Goal: Find contact information: Find contact information

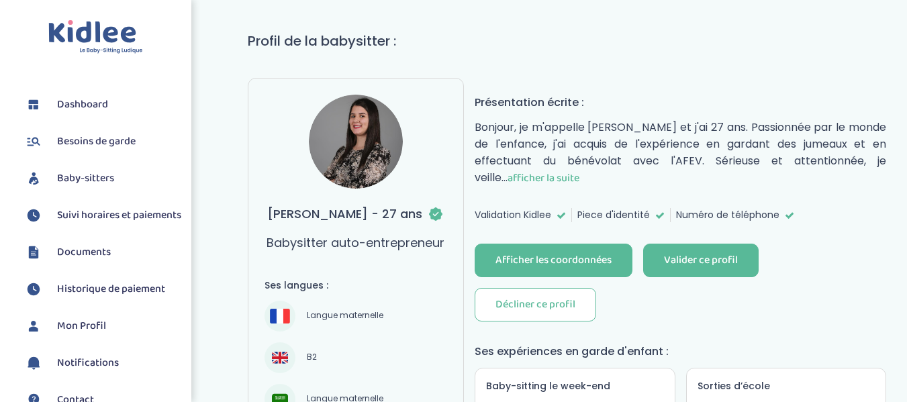
scroll to position [89, 0]
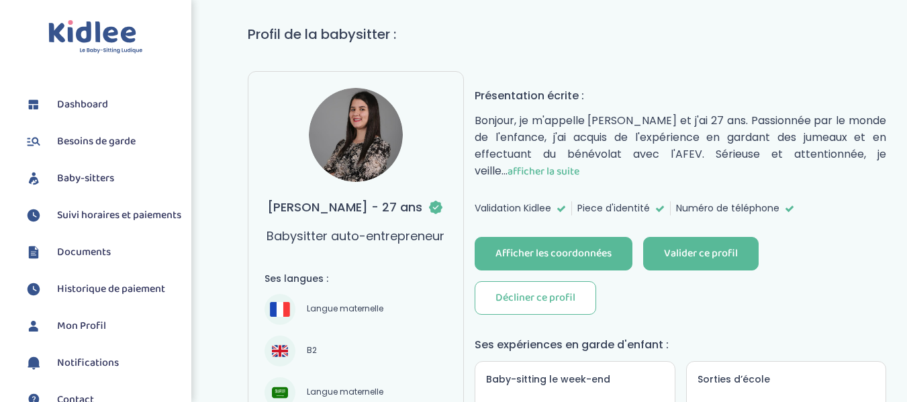
click at [532, 168] on span "afficher la suite" at bounding box center [544, 171] width 72 height 17
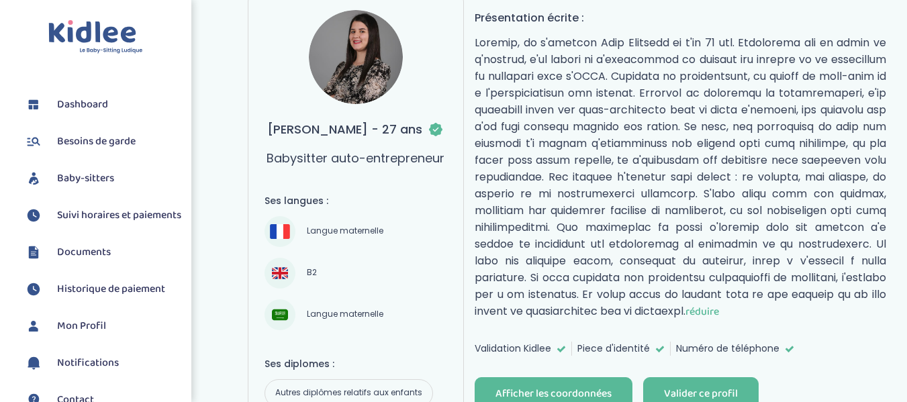
scroll to position [174, 0]
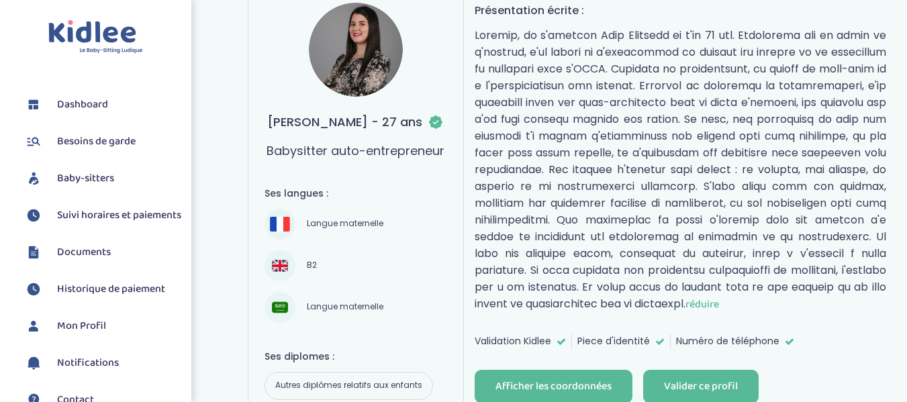
click at [280, 309] on img at bounding box center [280, 307] width 16 height 16
click at [344, 307] on span "Langue maternelle" at bounding box center [345, 307] width 86 height 16
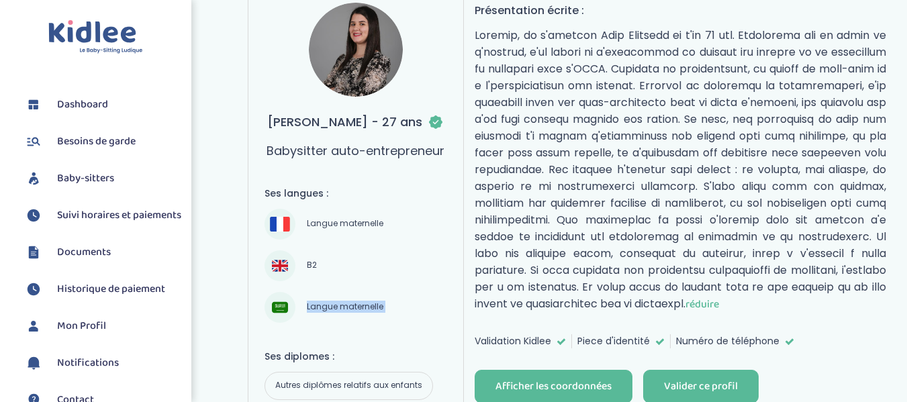
click at [344, 307] on span "Langue maternelle" at bounding box center [345, 307] width 86 height 16
click at [279, 310] on img at bounding box center [280, 307] width 16 height 16
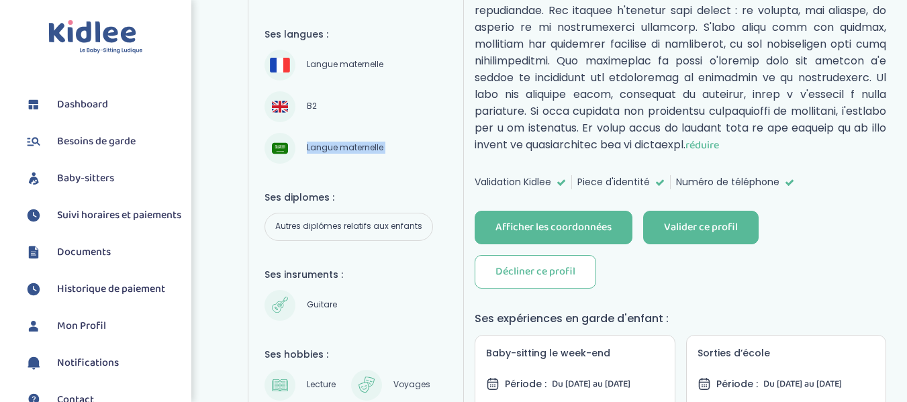
scroll to position [348, 0]
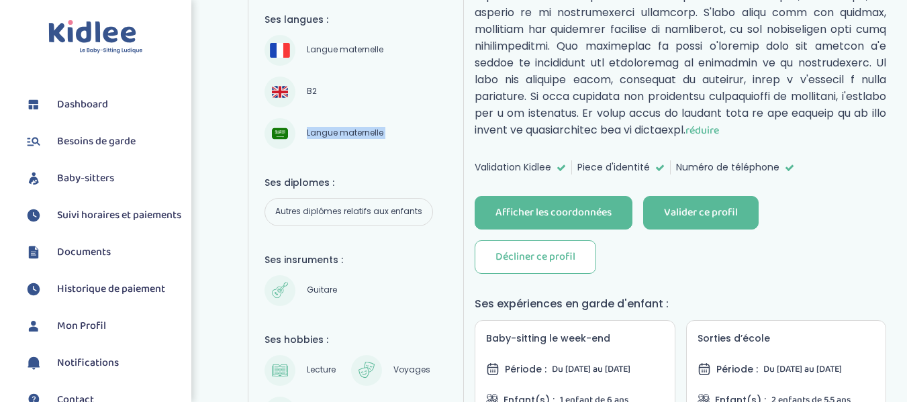
click at [283, 130] on img at bounding box center [280, 134] width 16 height 16
click at [352, 125] on div "Langue maternelle" at bounding box center [327, 133] width 124 height 31
click at [285, 140] on img at bounding box center [280, 134] width 16 height 16
click at [361, 153] on div "Ses langues : Langue maternelle B2 Langue maternelle Ses diplomes : Autres dipl…" at bounding box center [356, 260] width 183 height 495
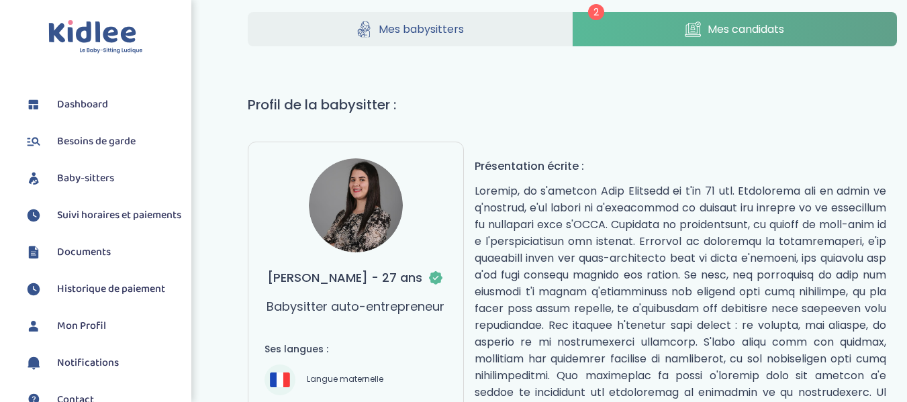
scroll to position [0, 0]
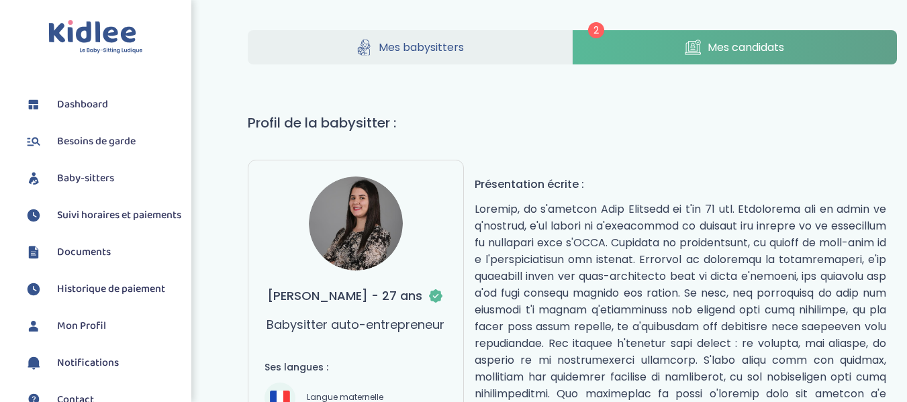
click at [704, 41] on link "Mes candidats" at bounding box center [735, 47] width 324 height 34
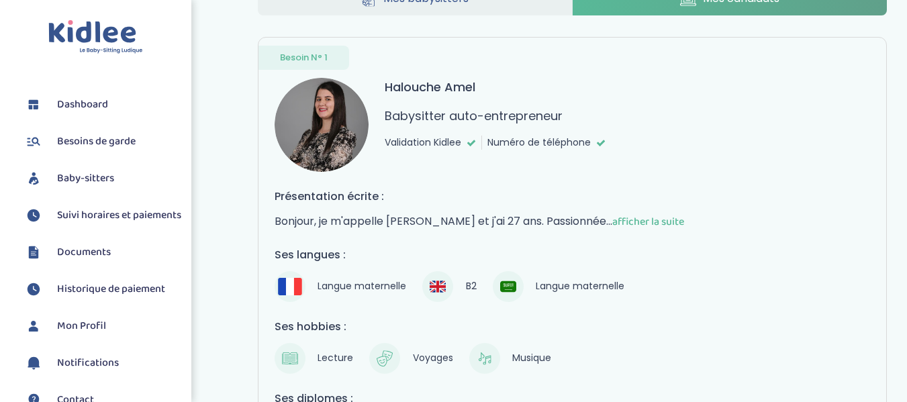
scroll to position [47, 0]
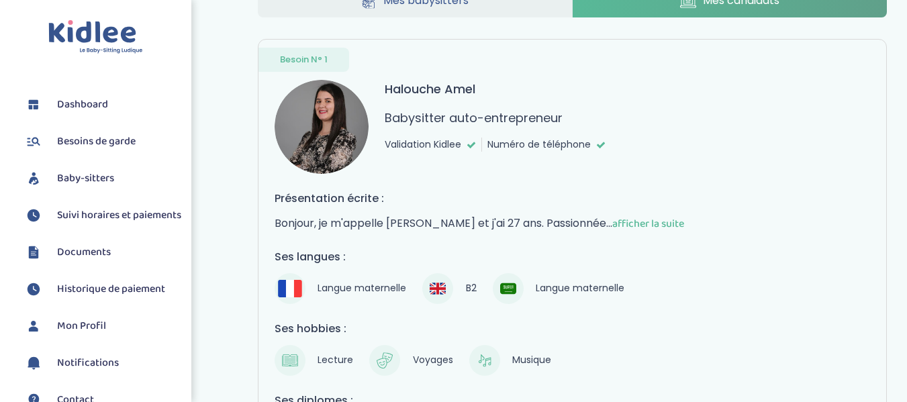
click at [333, 130] on img at bounding box center [322, 127] width 94 height 94
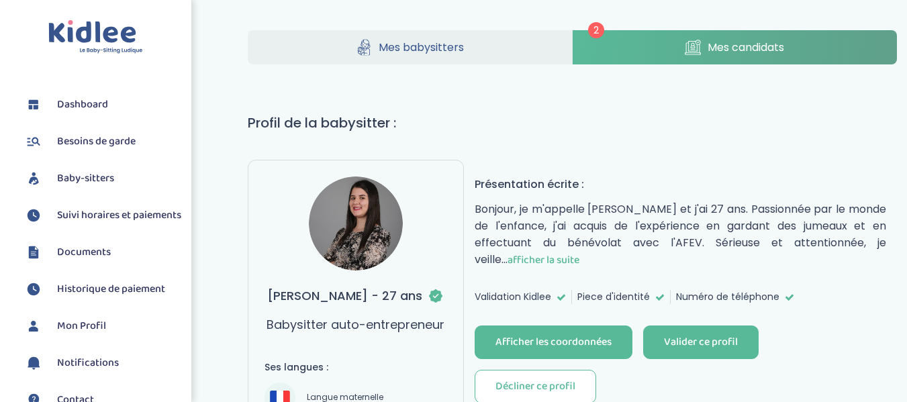
click at [358, 223] on img at bounding box center [356, 224] width 94 height 94
click at [420, 117] on h1 "Profil de la babysitter :" at bounding box center [573, 123] width 650 height 20
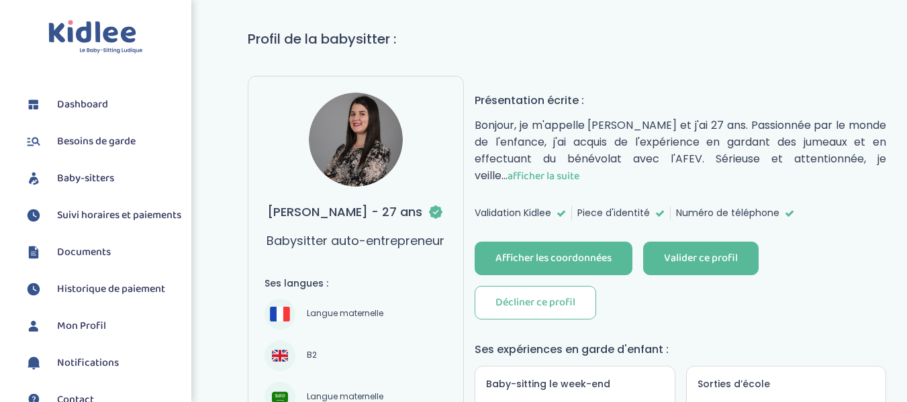
scroll to position [107, 0]
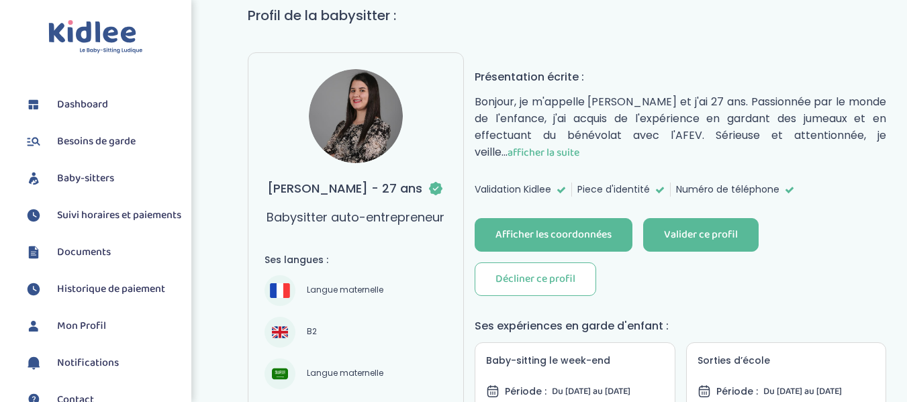
click at [528, 148] on span "afficher la suite" at bounding box center [544, 152] width 72 height 17
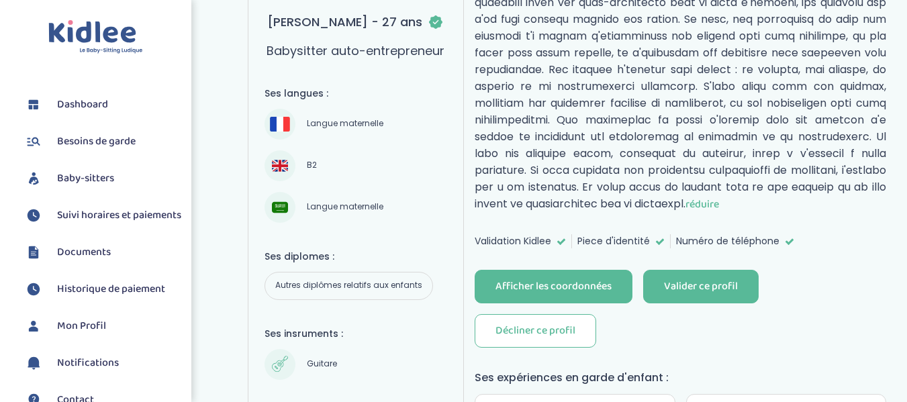
scroll to position [269, 0]
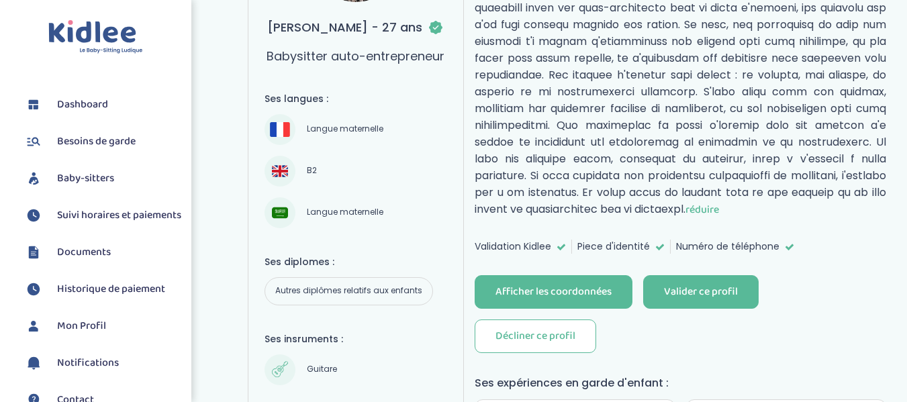
click at [283, 212] on img at bounding box center [280, 213] width 16 height 16
click at [424, 138] on div "Langue maternelle B2 Langue maternelle" at bounding box center [356, 171] width 183 height 114
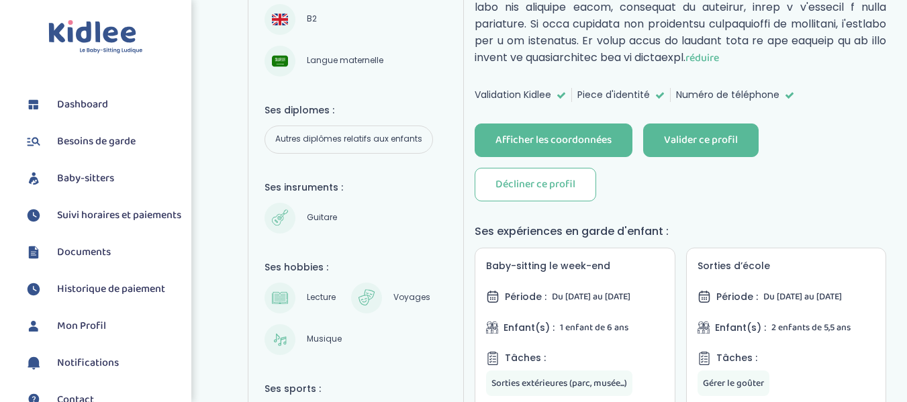
scroll to position [402, 0]
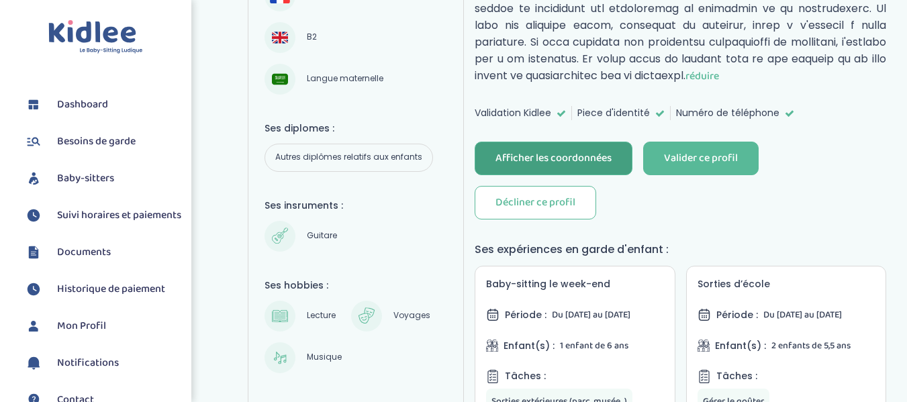
click at [571, 167] on div "Afficher les coordonnées" at bounding box center [554, 158] width 116 height 15
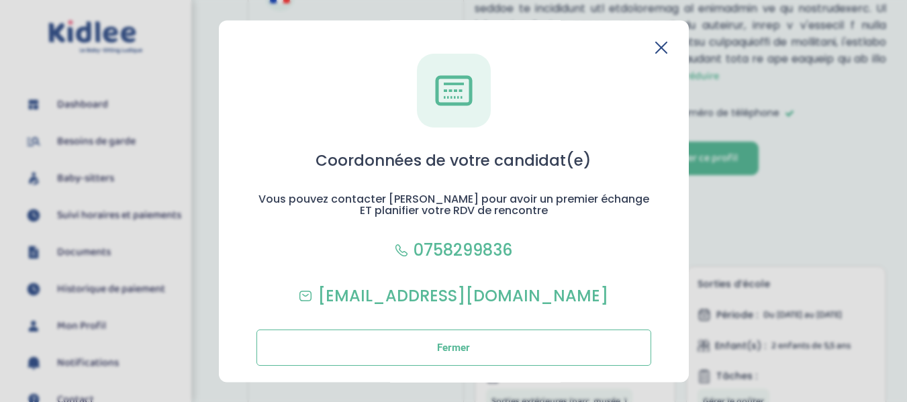
click at [658, 47] on icon at bounding box center [661, 47] width 11 height 11
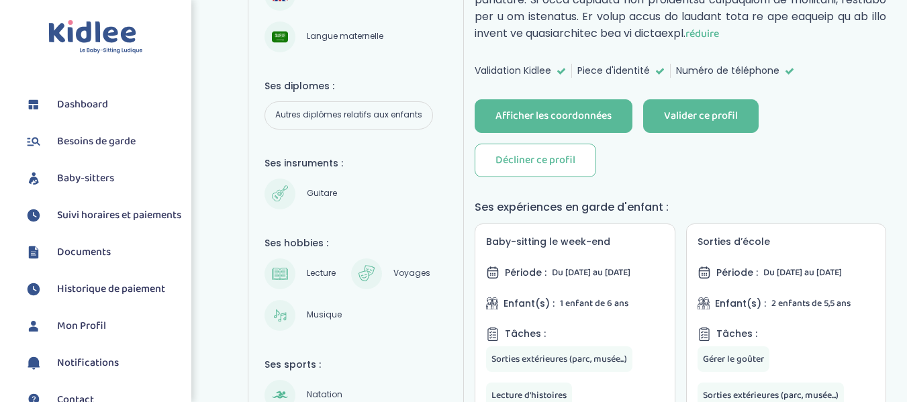
scroll to position [0, 0]
